Goal: Information Seeking & Learning: Learn about a topic

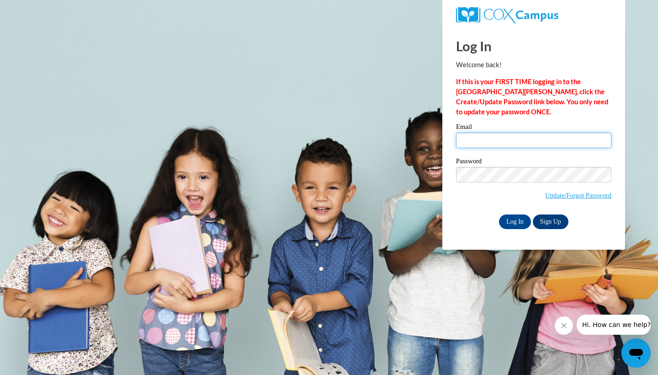
type input "somr13@icloud.com"
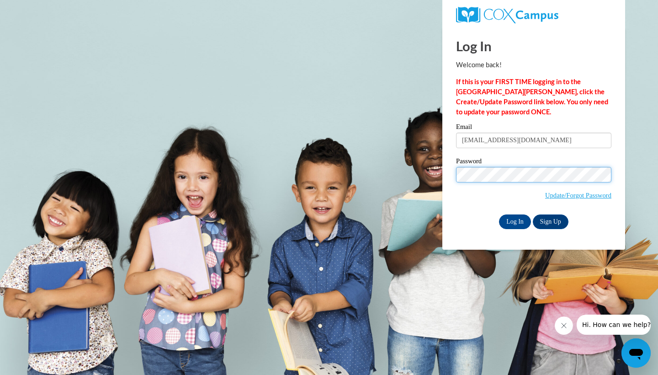
click at [514, 220] on input "Log In" at bounding box center [515, 221] width 32 height 15
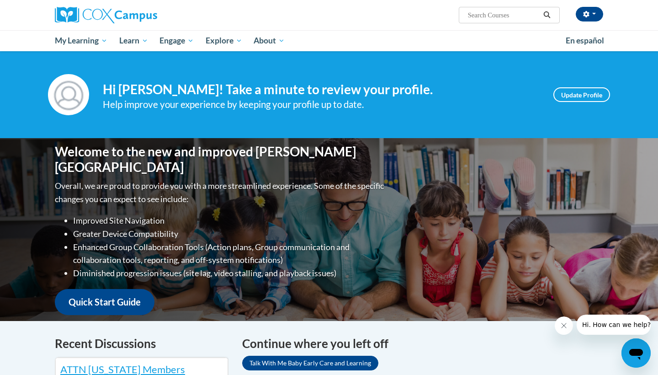
scroll to position [273, 0]
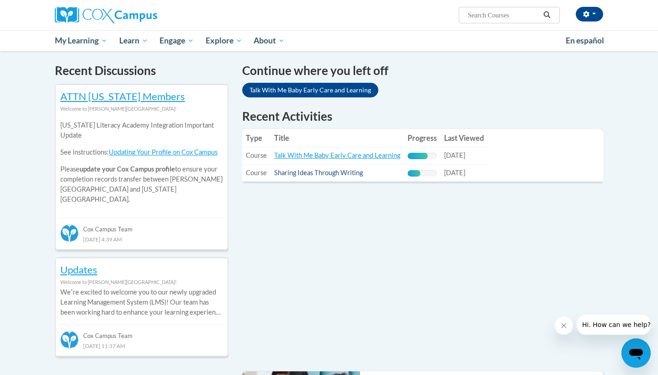
click at [352, 171] on link "Sharing Ideas Through Writing" at bounding box center [318, 173] width 89 height 8
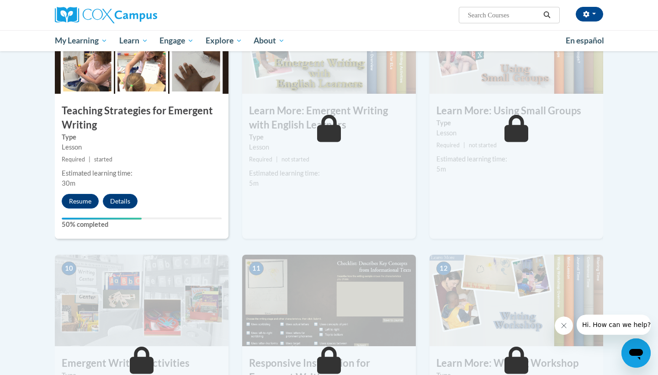
scroll to position [740, 0]
click at [92, 194] on button "Resume" at bounding box center [80, 201] width 37 height 15
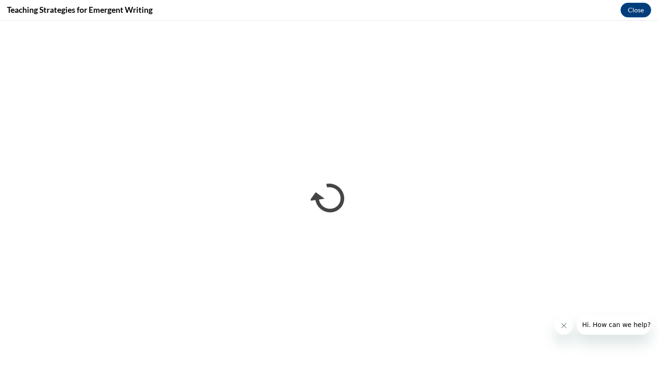
scroll to position [0, 0]
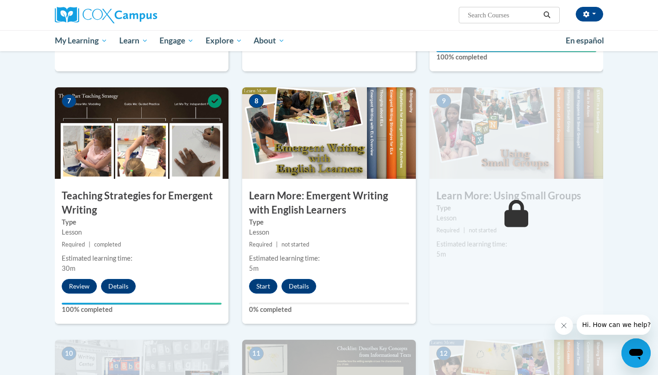
scroll to position [658, 0]
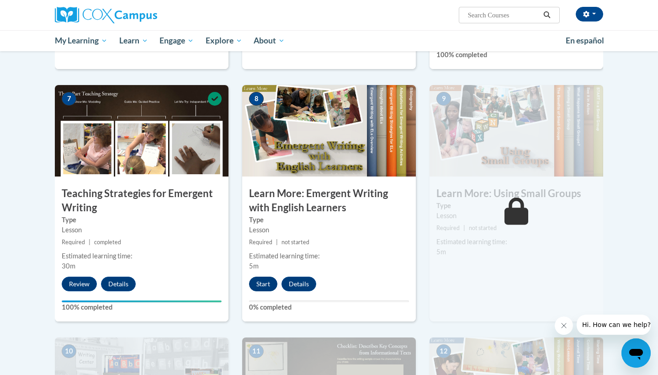
click at [260, 276] on button "Start" at bounding box center [263, 283] width 28 height 15
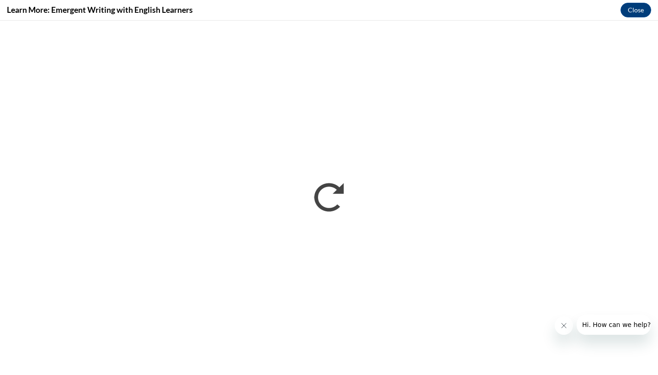
scroll to position [0, 0]
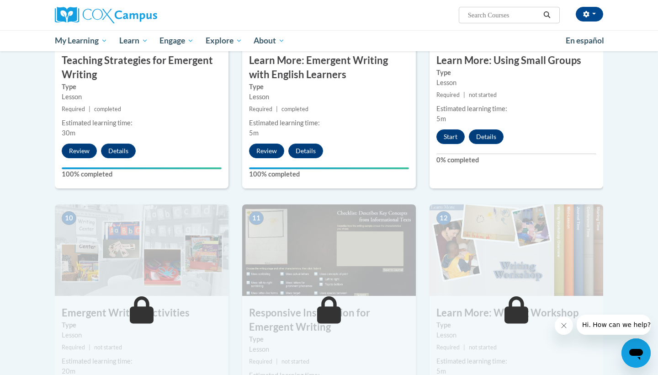
scroll to position [774, 0]
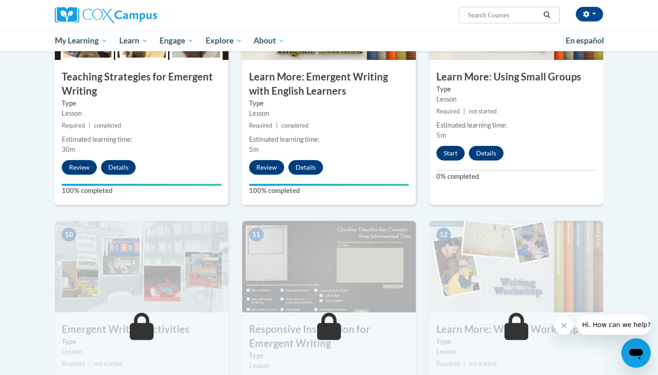
click at [447, 146] on button "Start" at bounding box center [450, 153] width 28 height 15
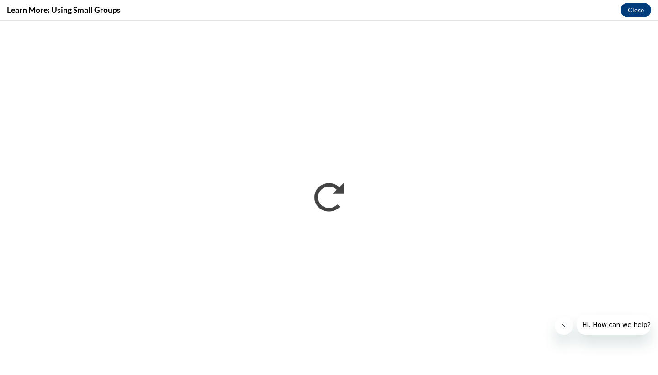
scroll to position [0, 0]
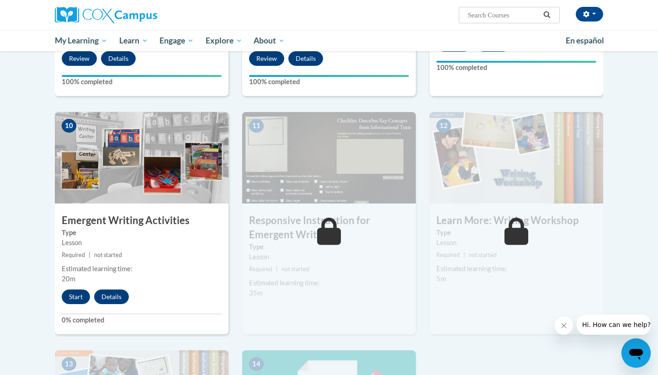
scroll to position [884, 0]
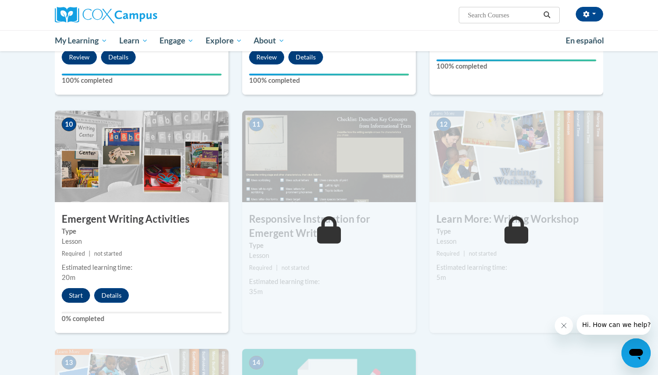
click at [83, 288] on button "Start" at bounding box center [76, 295] width 28 height 15
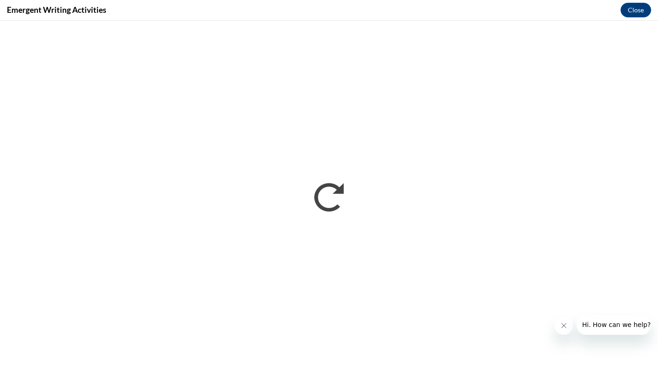
scroll to position [0, 0]
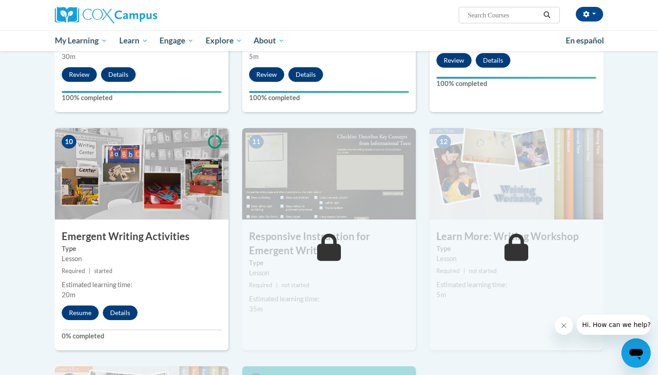
scroll to position [869, 0]
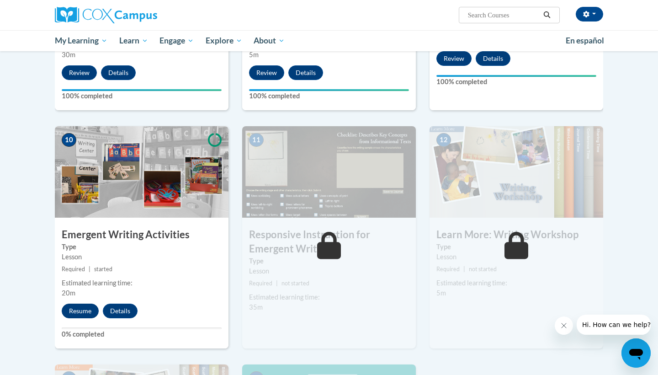
click at [88, 303] on button "Resume" at bounding box center [80, 310] width 37 height 15
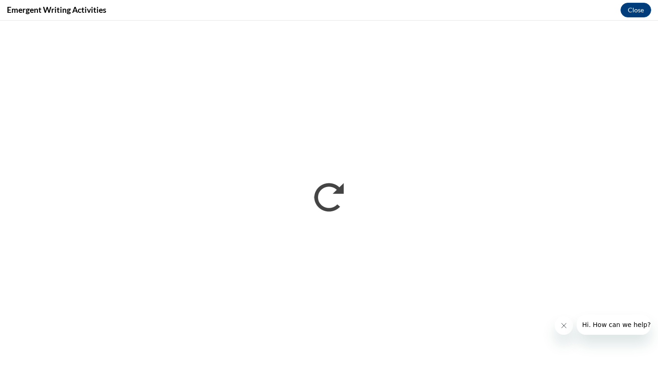
scroll to position [0, 0]
click at [561, 327] on icon "Close message from company" at bounding box center [563, 325] width 7 height 7
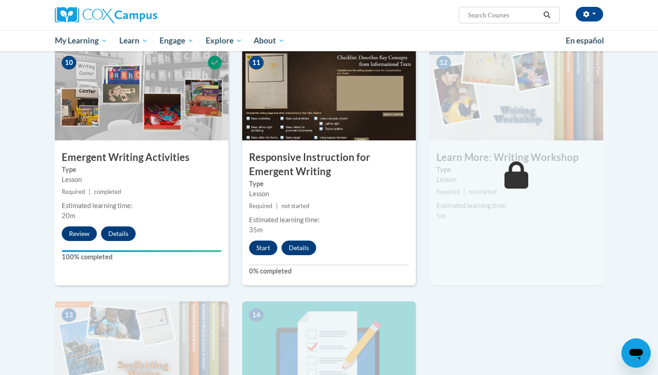
scroll to position [965, 0]
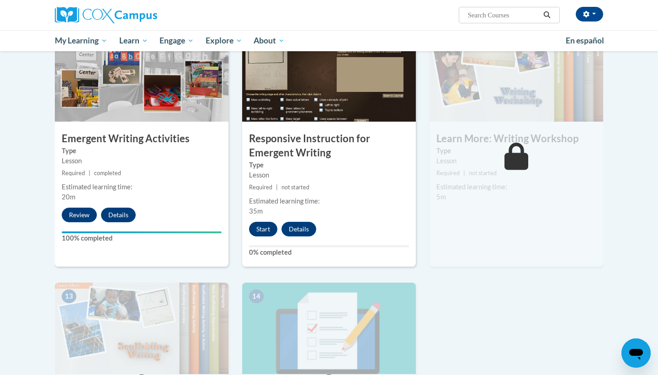
click at [259, 222] on button "Start" at bounding box center [263, 229] width 28 height 15
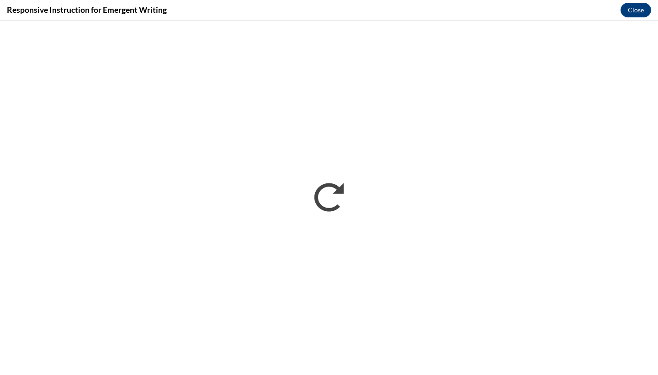
scroll to position [0, 0]
